Goal: Navigation & Orientation: Find specific page/section

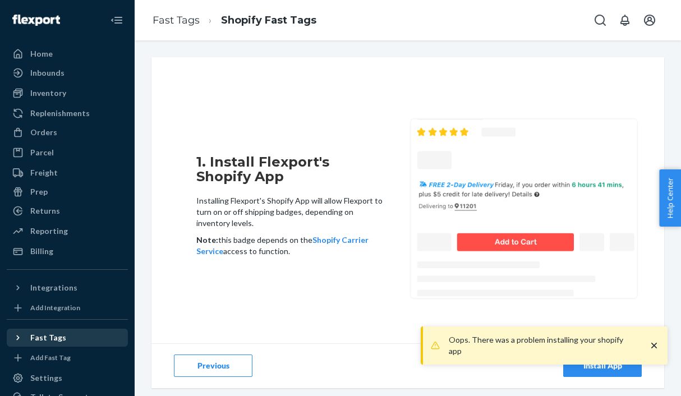
click at [47, 341] on div "Fast Tags" at bounding box center [48, 337] width 36 height 11
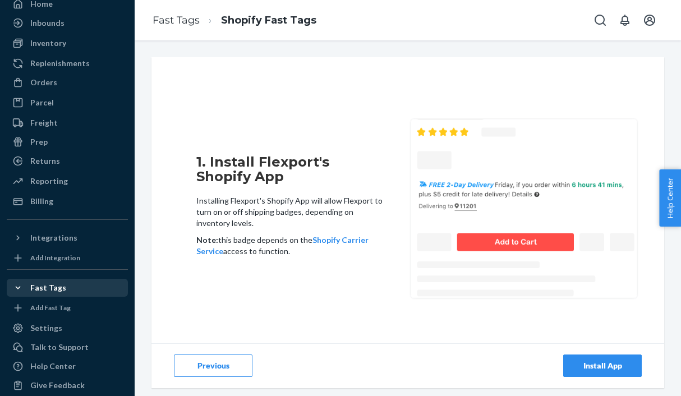
scroll to position [62, 0]
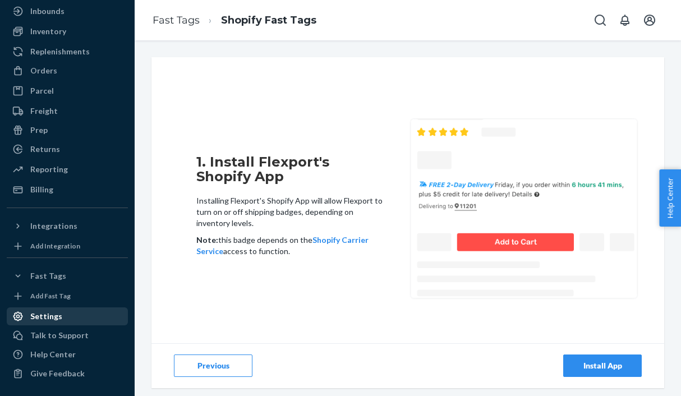
click at [63, 316] on div "Settings" at bounding box center [67, 317] width 119 height 16
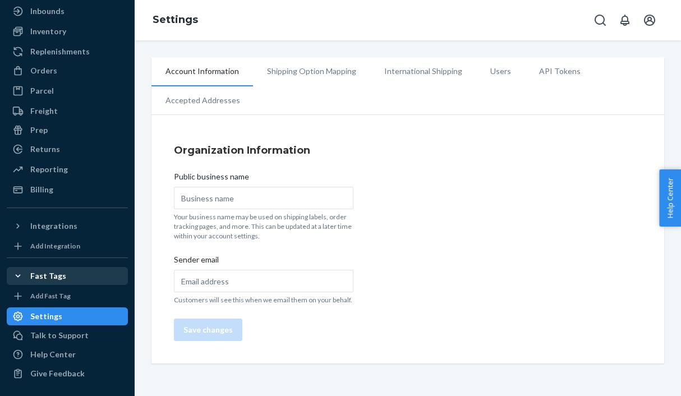
click at [59, 276] on div "Fast Tags" at bounding box center [48, 275] width 36 height 11
click at [19, 279] on icon at bounding box center [17, 275] width 11 height 11
click at [49, 278] on div "Fast Tags" at bounding box center [48, 275] width 36 height 11
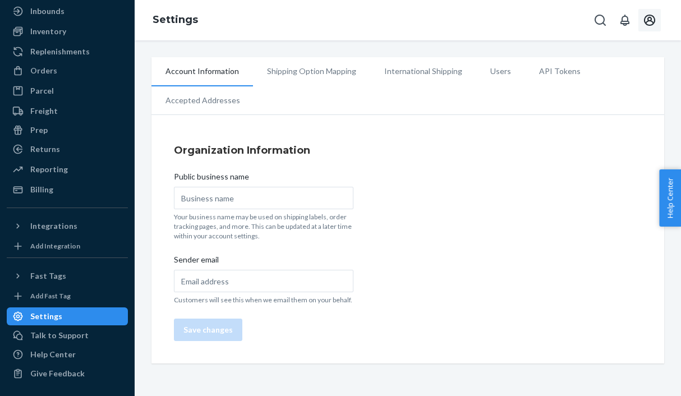
click at [646, 22] on icon "Open account menu" at bounding box center [649, 20] width 11 height 11
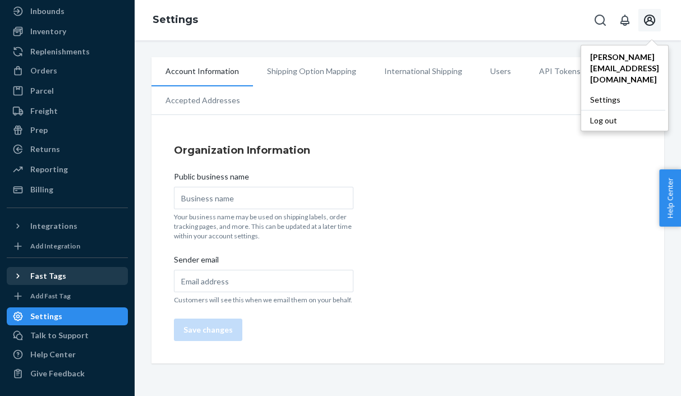
click at [56, 274] on div "Fast Tags" at bounding box center [48, 275] width 36 height 11
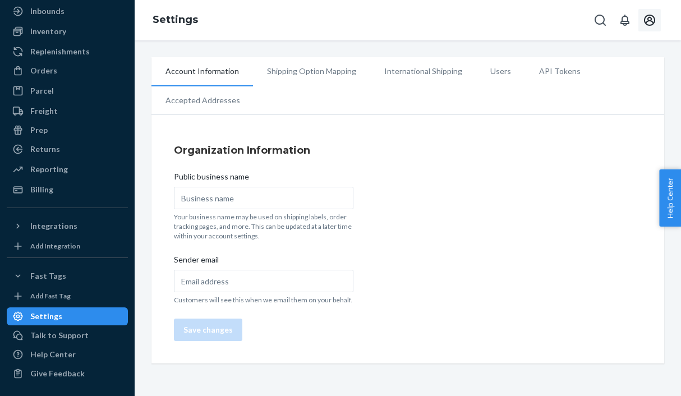
click at [28, 277] on div at bounding box center [21, 275] width 18 height 11
click at [649, 20] on icon "Open account menu" at bounding box center [649, 19] width 13 height 13
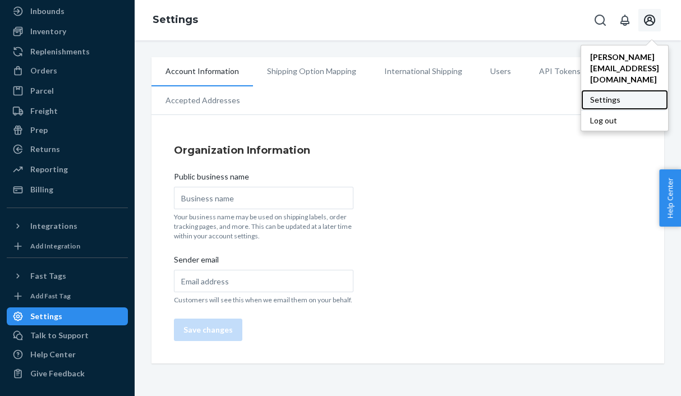
click at [581, 90] on div "Settings" at bounding box center [624, 100] width 87 height 20
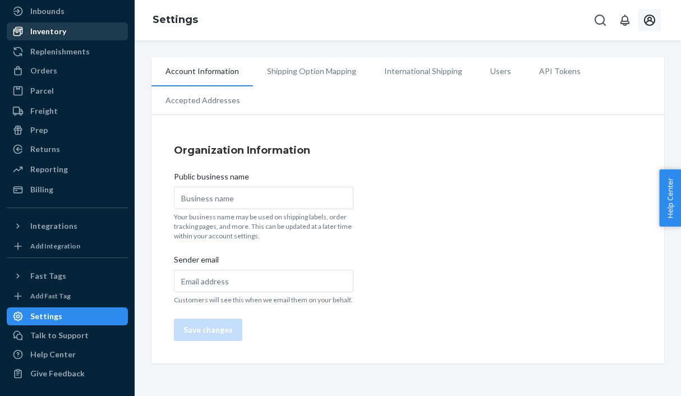
click at [59, 29] on div "Inventory" at bounding box center [48, 31] width 36 height 11
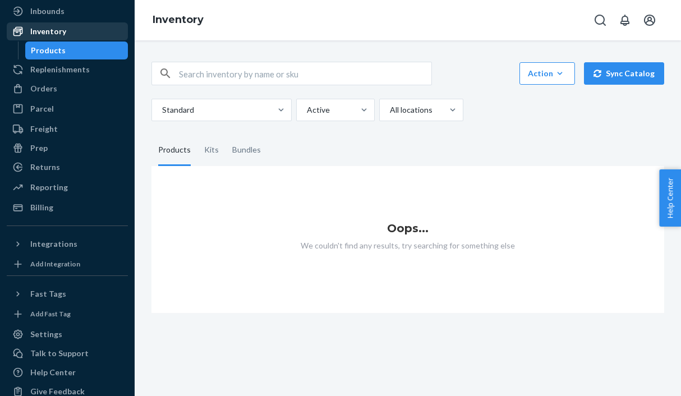
click at [55, 22] on link "Inventory" at bounding box center [67, 31] width 121 height 18
